Goal: Task Accomplishment & Management: Manage account settings

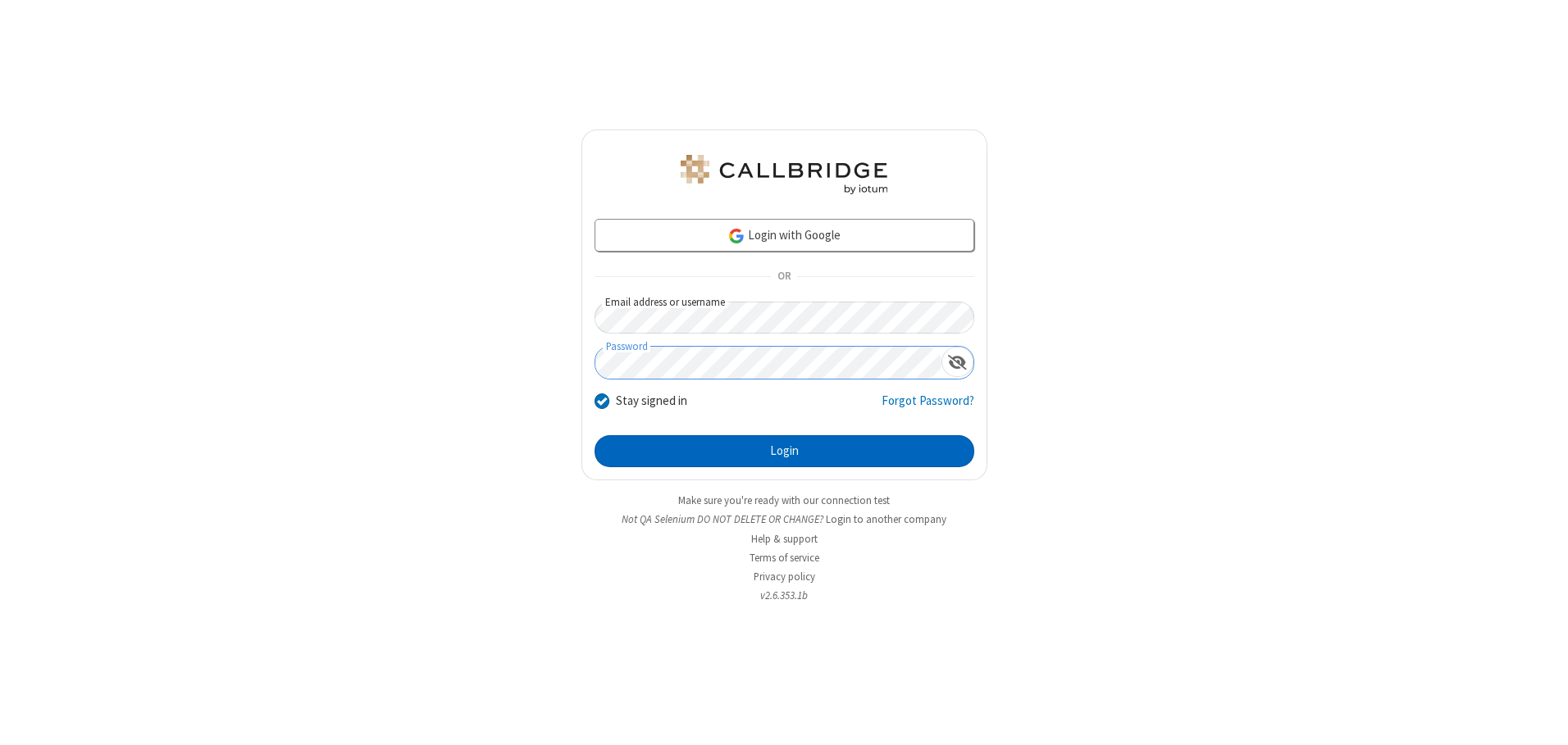
click at [784, 451] on button "Login" at bounding box center [784, 451] width 380 height 33
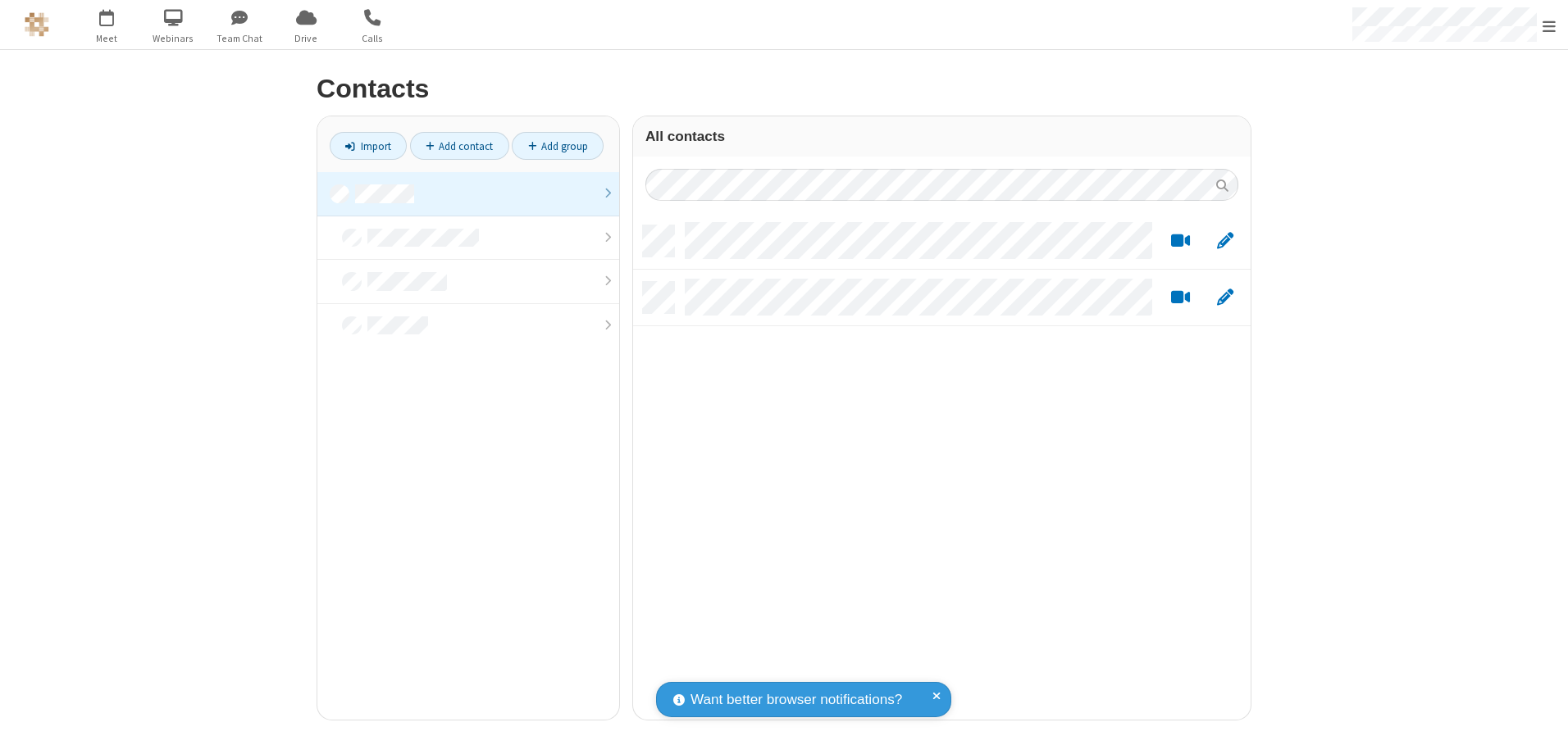
scroll to position [494, 605]
click at [468, 194] on link at bounding box center [468, 194] width 302 height 44
click at [459, 146] on link "Add contact" at bounding box center [459, 147] width 100 height 28
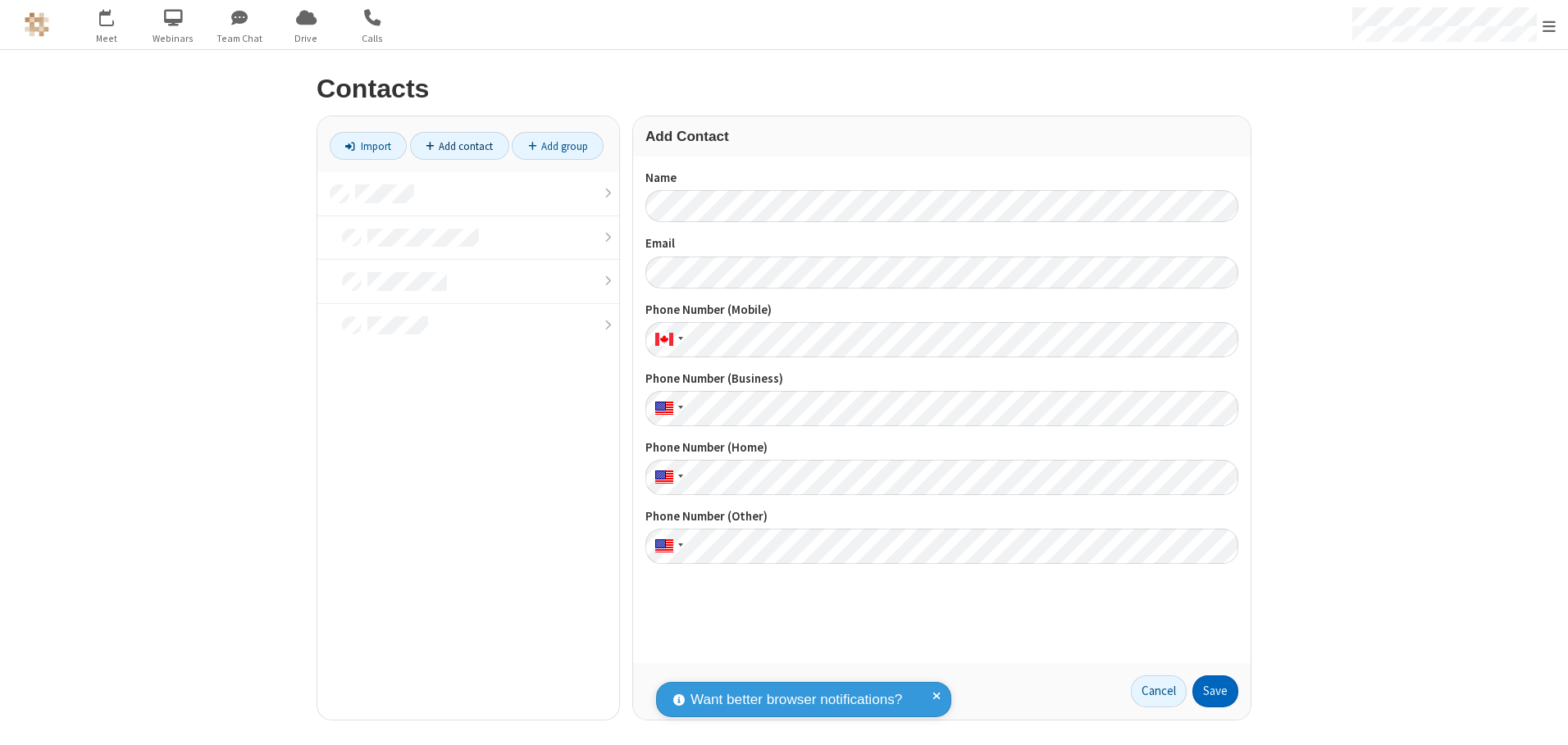
click at [1215, 691] on button "Save" at bounding box center [1215, 691] width 46 height 33
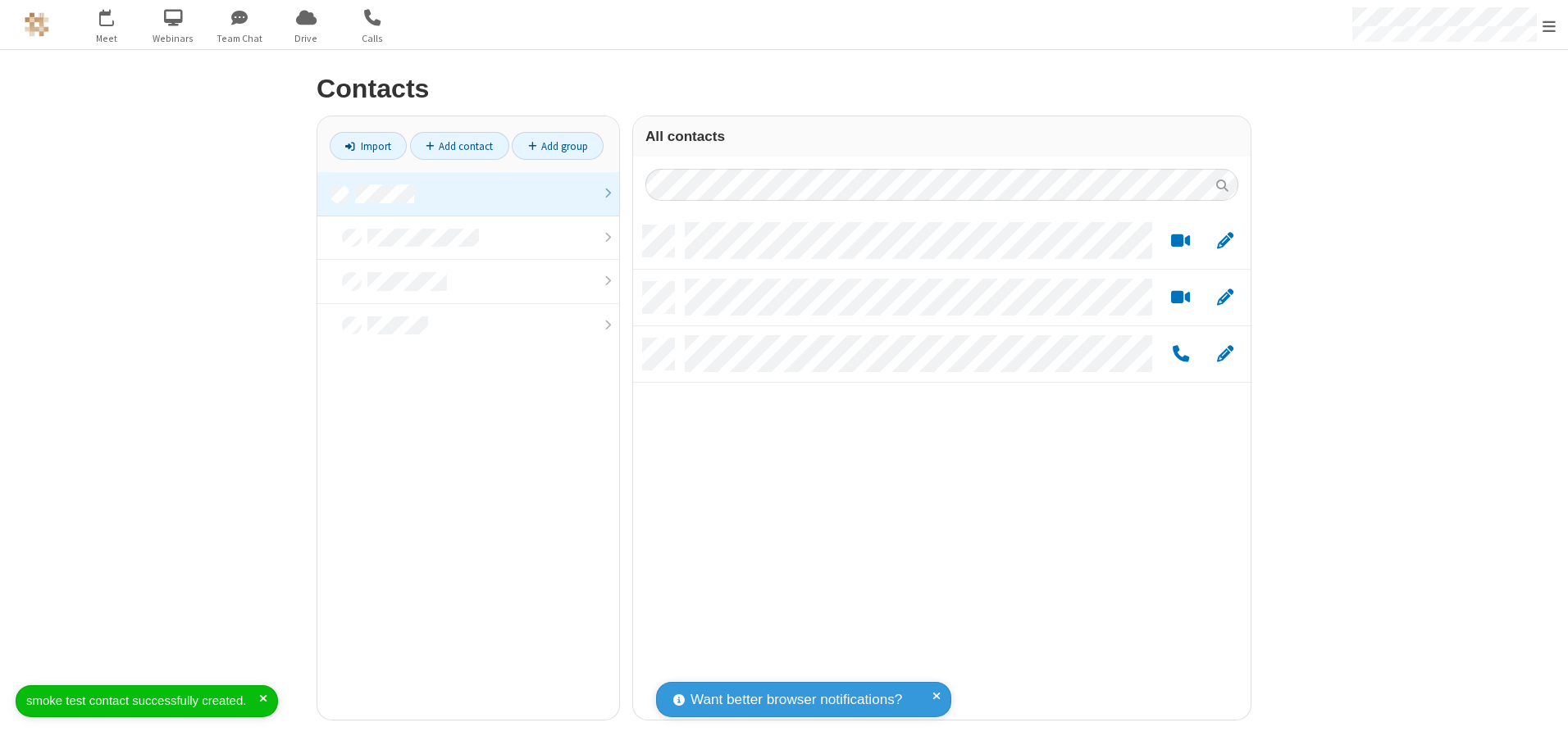
scroll to position [494, 605]
click at [459, 146] on link "Add contact" at bounding box center [459, 147] width 100 height 28
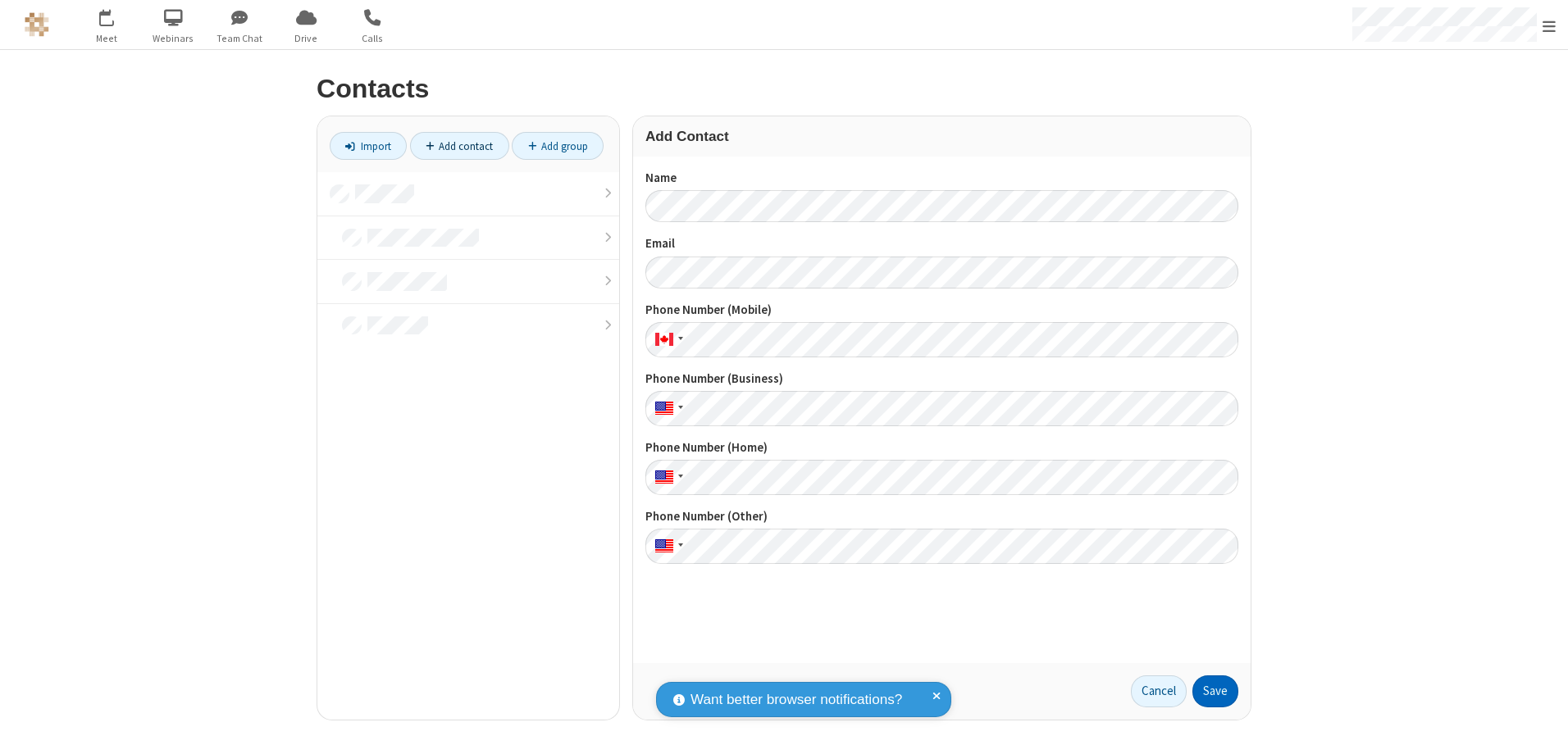
click at [1215, 691] on button "Save" at bounding box center [1215, 691] width 46 height 33
